Goal: Transaction & Acquisition: Subscribe to service/newsletter

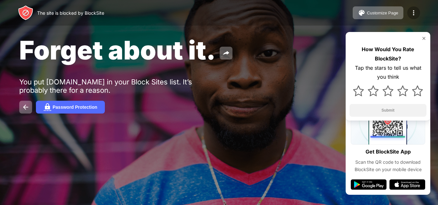
click at [414, 14] on img at bounding box center [413, 13] width 8 height 8
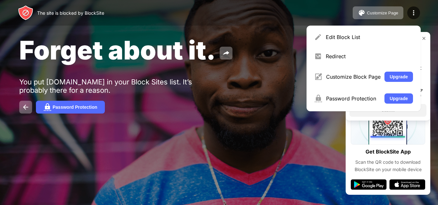
click at [194, 114] on div "Forget about it. You put [DOMAIN_NAME] in your Block Sites list. It’s probably …" at bounding box center [219, 74] width 438 height 148
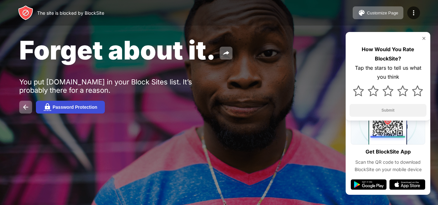
click at [84, 103] on button "Password Protection" at bounding box center [70, 107] width 69 height 13
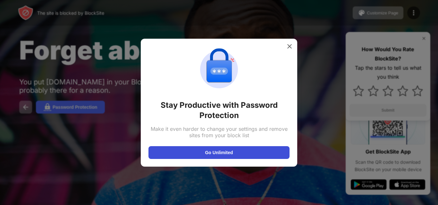
click at [205, 154] on button "Go Unlimited" at bounding box center [218, 152] width 141 height 13
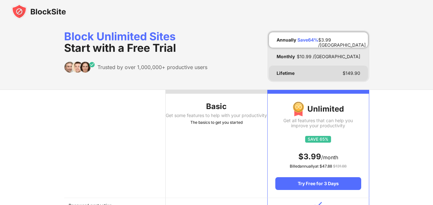
click at [312, 74] on div "Lifetime $ 149.90" at bounding box center [318, 73] width 99 height 15
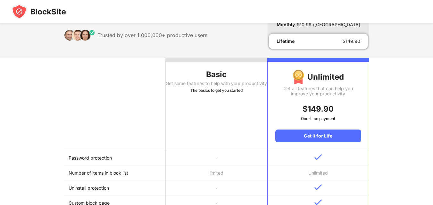
click at [223, 92] on th "Basic Get some features to help with your productivity The basics to get you st…" at bounding box center [217, 104] width 102 height 93
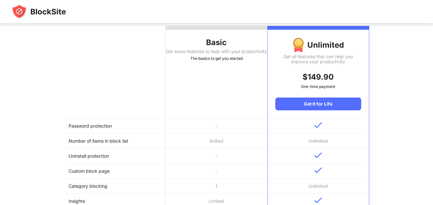
click at [227, 88] on th "Basic Get some features to help with your productivity The basics to get you st…" at bounding box center [217, 72] width 102 height 93
click at [221, 145] on td "limited" at bounding box center [217, 141] width 102 height 15
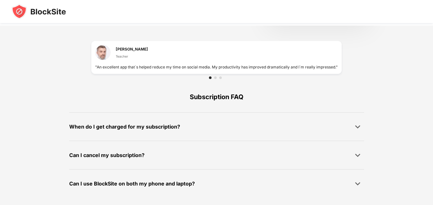
scroll to position [436, 0]
